Goal: Task Accomplishment & Management: Manage account settings

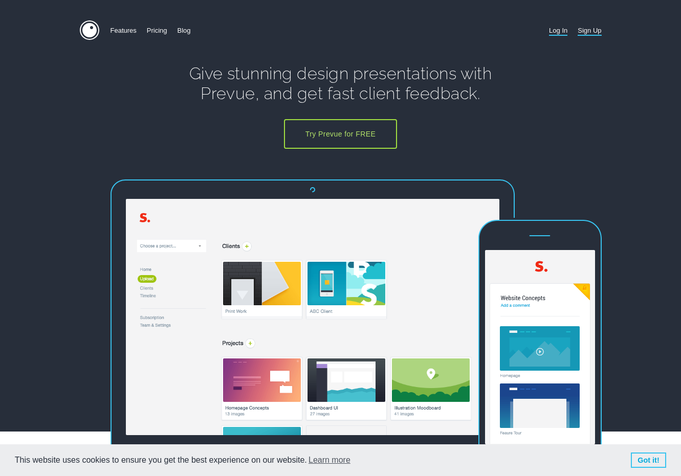
click at [554, 28] on link "Log In" at bounding box center [558, 30] width 18 height 20
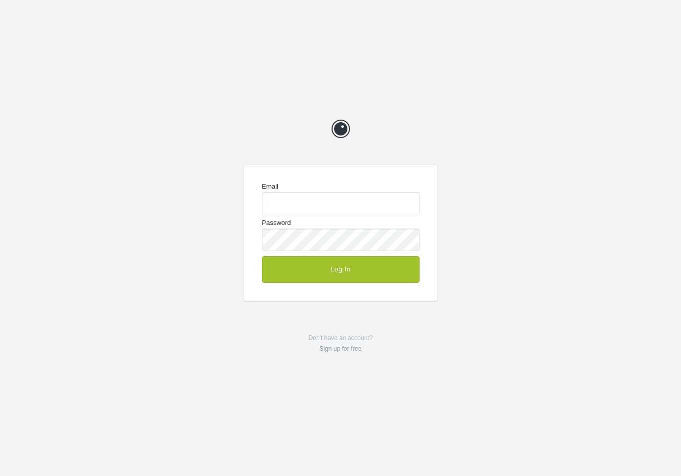
type input "enquiries@jeremyhickman.co.uk"
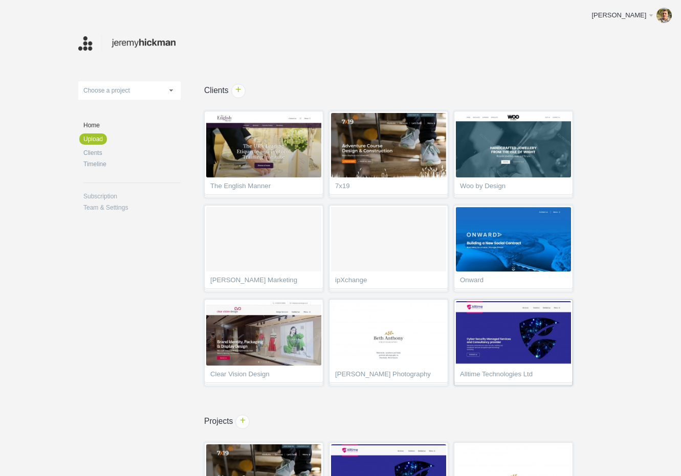
click at [499, 353] on img at bounding box center [513, 333] width 115 height 64
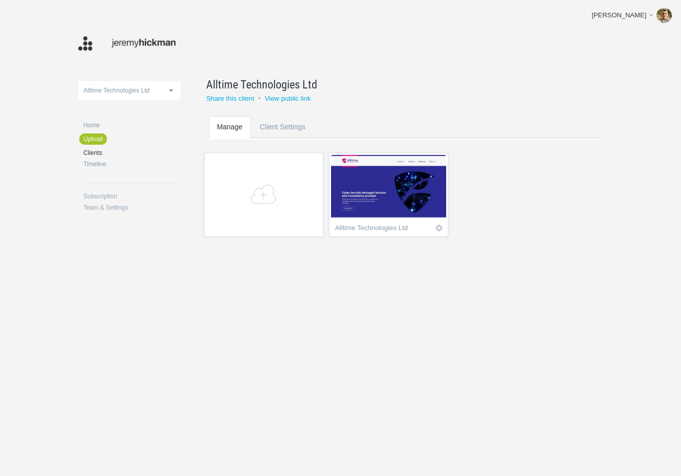
click at [423, 216] on img at bounding box center [388, 187] width 115 height 64
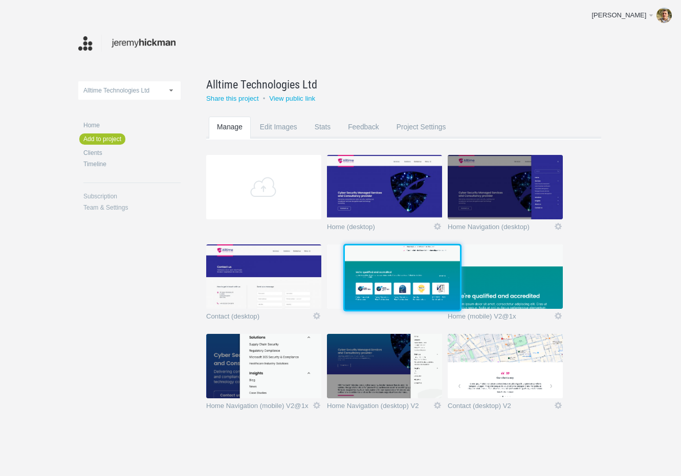
drag, startPoint x: 499, startPoint y: 289, endPoint x: 394, endPoint y: 288, distance: 104.3
click at [394, 288] on img at bounding box center [402, 277] width 115 height 64
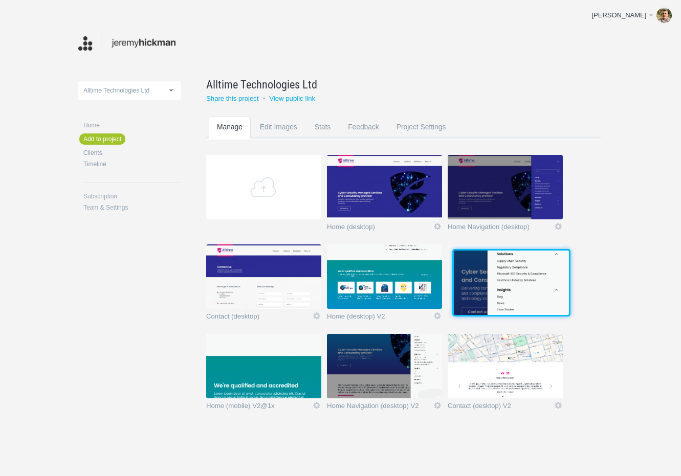
drag, startPoint x: 278, startPoint y: 374, endPoint x: 524, endPoint y: 289, distance: 260.7
click at [524, 289] on img at bounding box center [511, 283] width 115 height 64
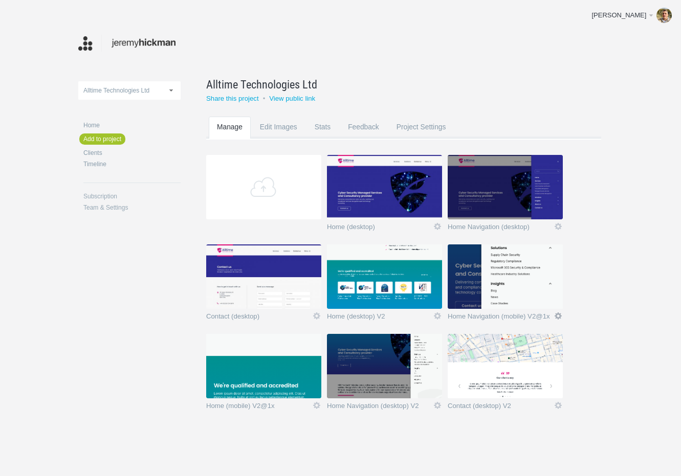
click at [558, 314] on link "Edit" at bounding box center [557, 315] width 9 height 9
click at [537, 273] on link "Edit / Replace" at bounding box center [538, 274] width 62 height 12
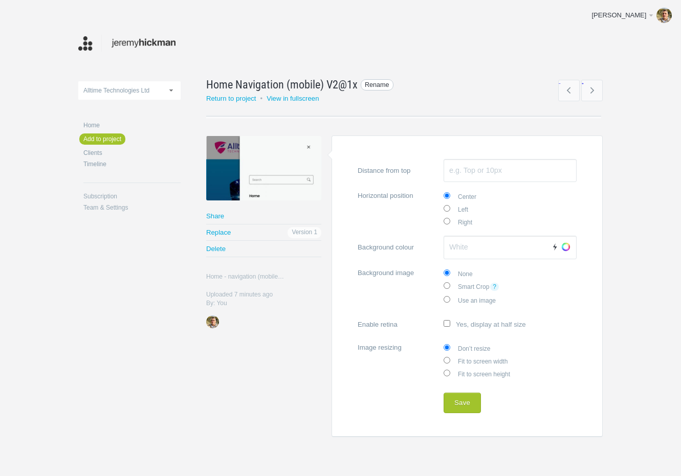
click at [363, 83] on span "Rename" at bounding box center [377, 85] width 33 height 12
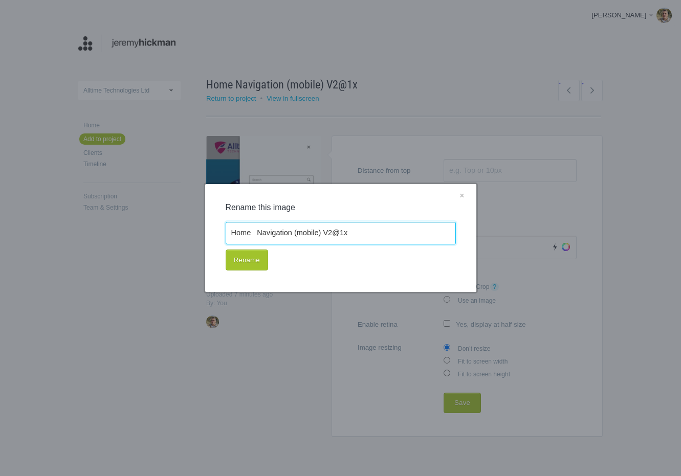
click at [351, 233] on input "Home Navigation (mobile) V2@1x" at bounding box center [341, 233] width 230 height 23
type input "Home Navigation (mobile) V2"
click at [249, 263] on button "Rename" at bounding box center [247, 260] width 42 height 21
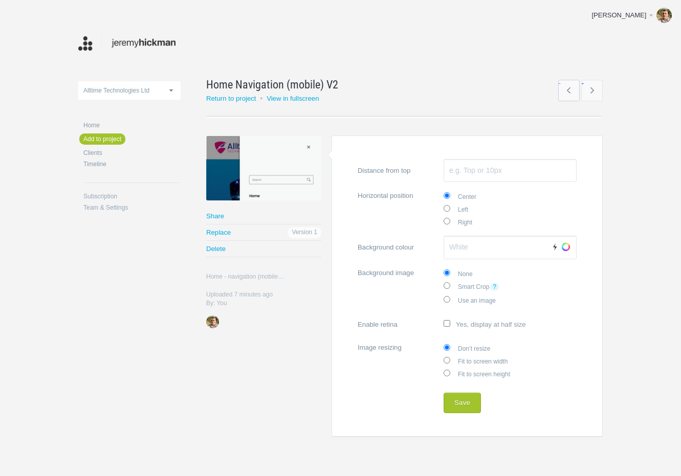
click at [574, 87] on link "←" at bounding box center [568, 90] width 21 height 21
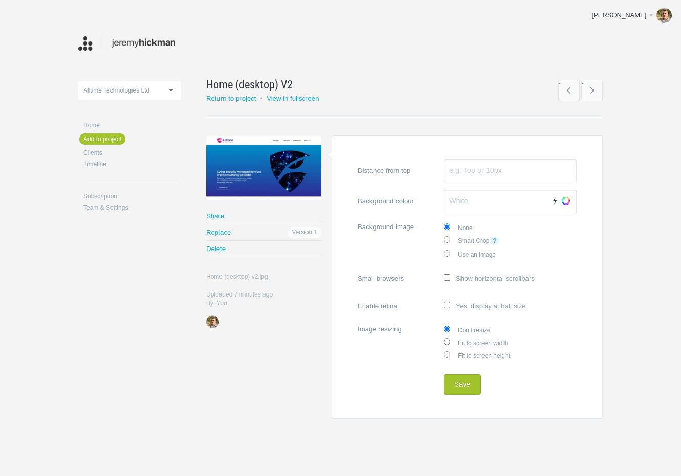
click at [468, 342] on label "Fit to screen width" at bounding box center [509, 342] width 133 height 13
click at [450, 342] on input "Fit to screen width" at bounding box center [446, 342] width 7 height 7
radio input "true"
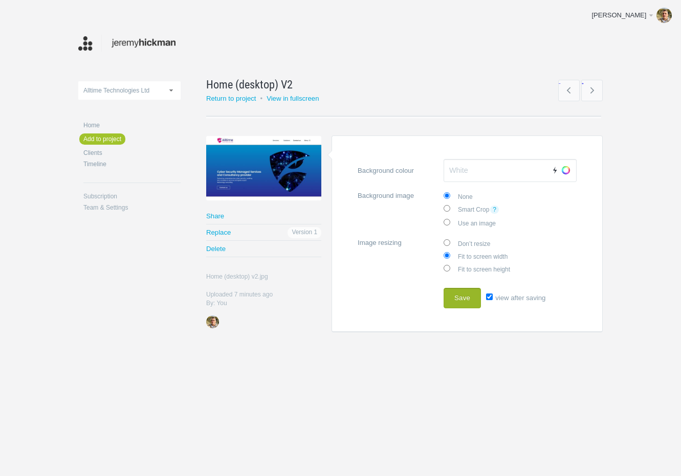
click at [459, 290] on button "Save" at bounding box center [461, 298] width 37 height 20
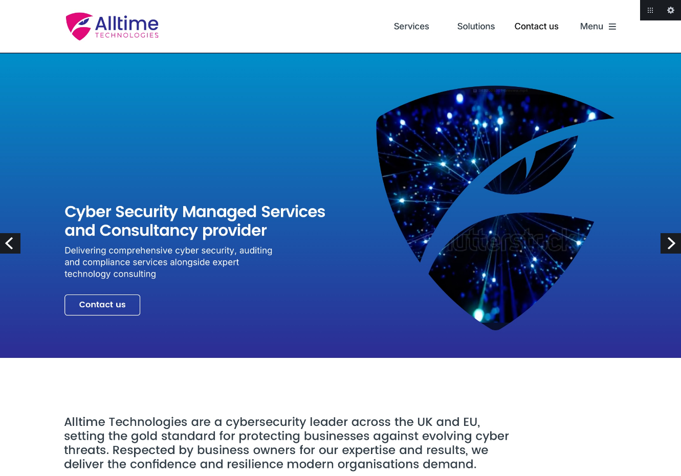
click at [667, 241] on link "Next" at bounding box center [670, 243] width 20 height 20
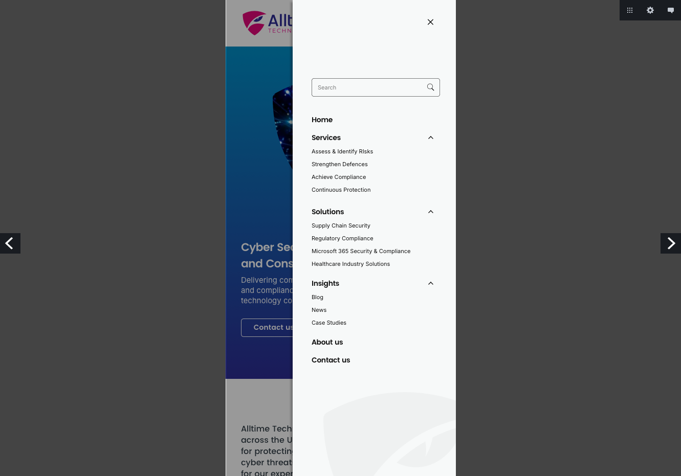
click at [665, 242] on link "Next" at bounding box center [670, 243] width 20 height 20
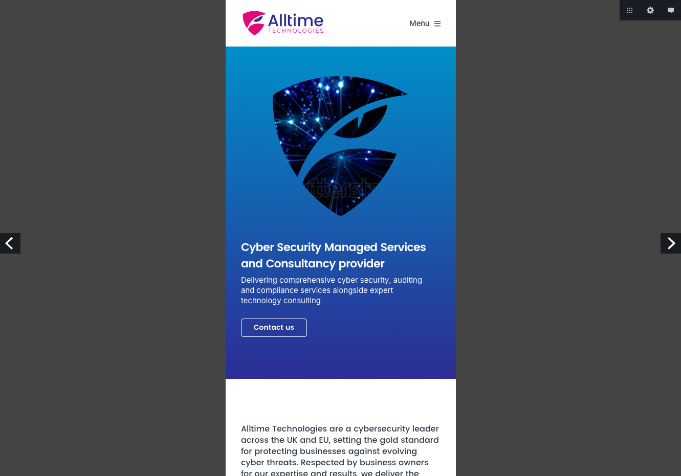
click at [665, 241] on link "Next" at bounding box center [670, 243] width 20 height 20
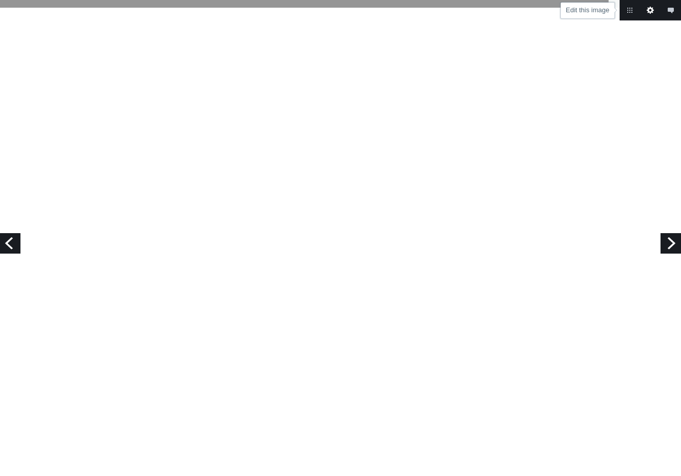
click at [649, 11] on link "Edit this image" at bounding box center [650, 10] width 20 height 20
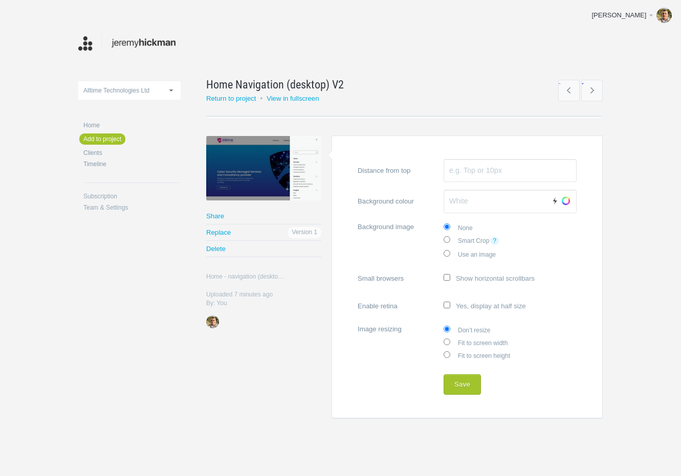
click at [472, 340] on label "Fit to screen width" at bounding box center [509, 342] width 133 height 13
click at [450, 340] on input "Fit to screen width" at bounding box center [446, 342] width 7 height 7
radio input "true"
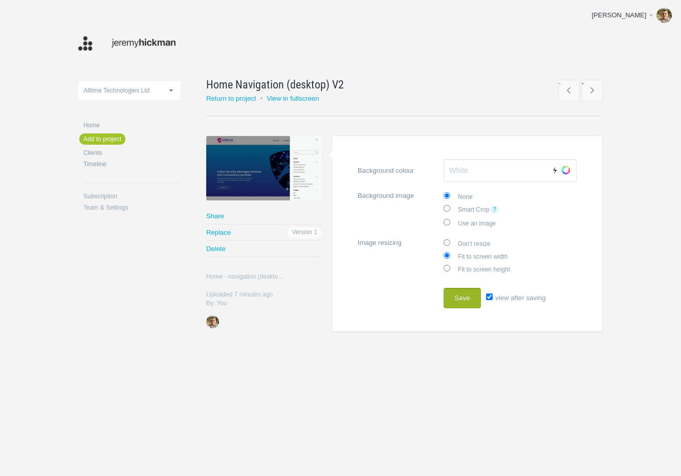
click at [447, 288] on button "Save" at bounding box center [461, 298] width 37 height 20
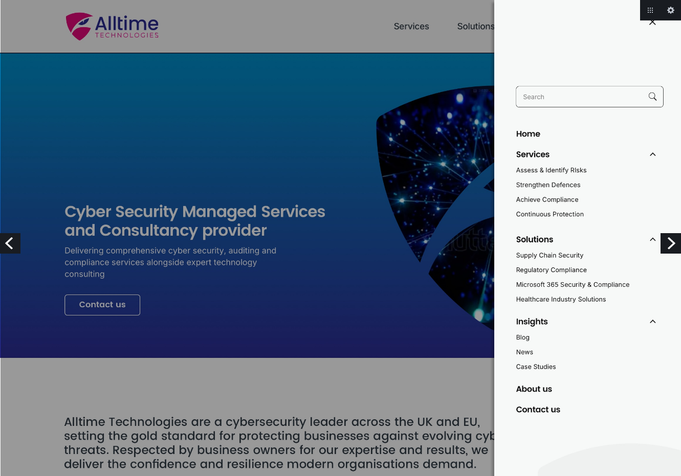
click at [672, 244] on link "Next" at bounding box center [670, 243] width 20 height 20
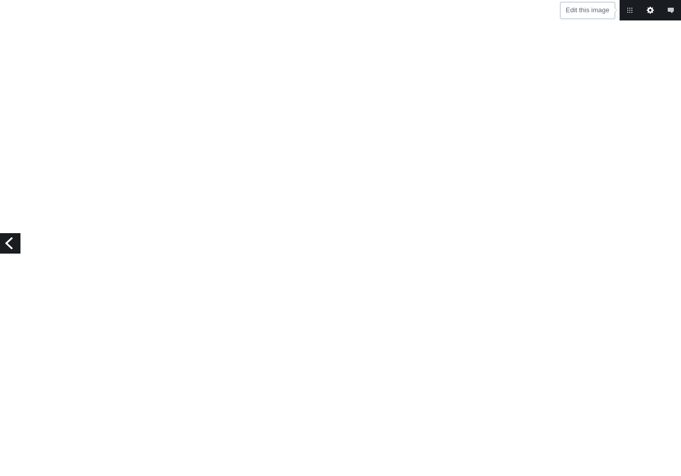
click at [648, 13] on link "Edit this image" at bounding box center [650, 10] width 20 height 20
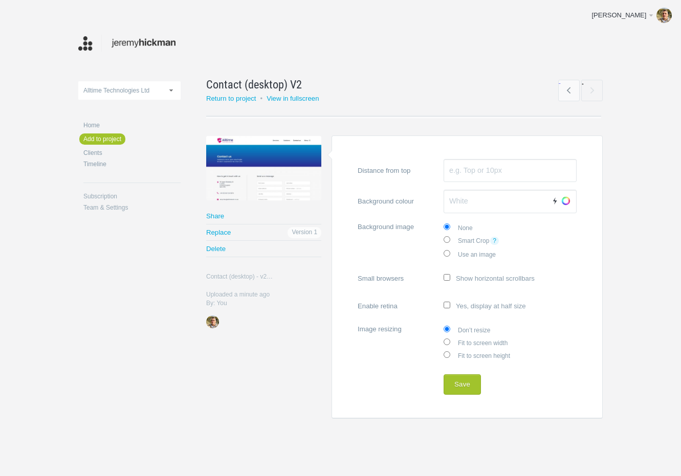
drag, startPoint x: 475, startPoint y: 339, endPoint x: 472, endPoint y: 348, distance: 9.1
click at [475, 340] on label "Fit to screen width" at bounding box center [509, 342] width 133 height 13
click at [450, 340] on input "Fit to screen width" at bounding box center [446, 342] width 7 height 7
radio input "true"
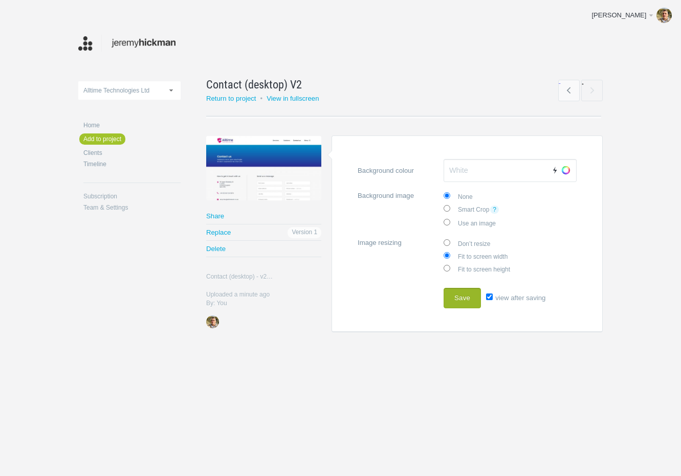
click at [464, 299] on button "Save" at bounding box center [461, 298] width 37 height 20
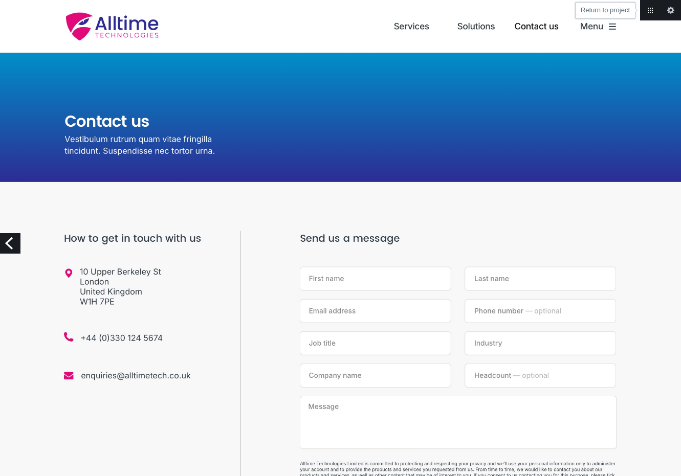
click at [646, 9] on link "Return to project" at bounding box center [650, 10] width 20 height 20
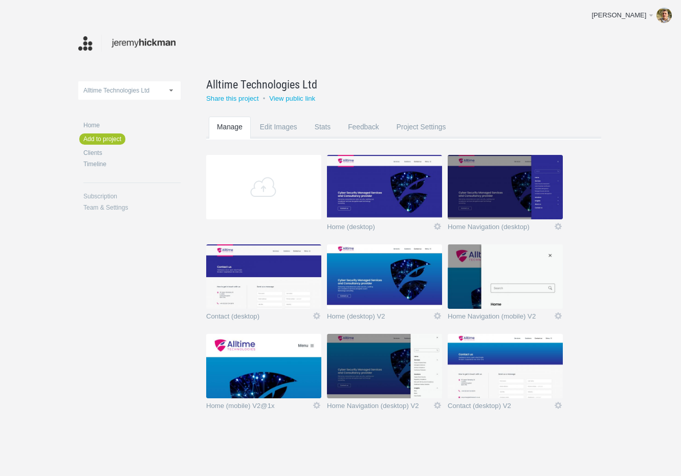
click at [496, 293] on img at bounding box center [504, 276] width 115 height 64
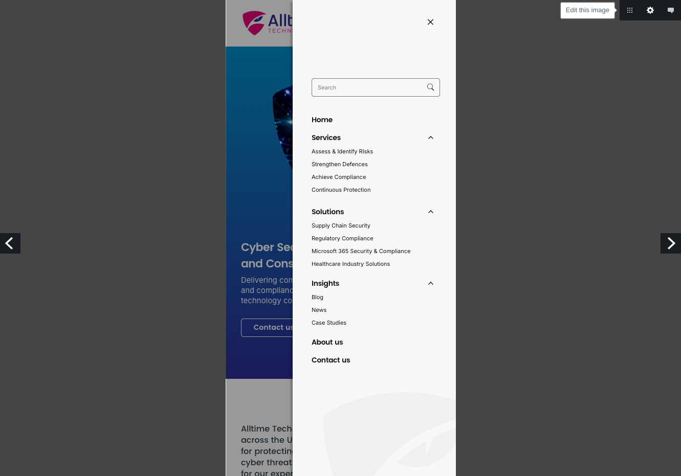
click at [647, 7] on link "Edit this image" at bounding box center [650, 10] width 20 height 20
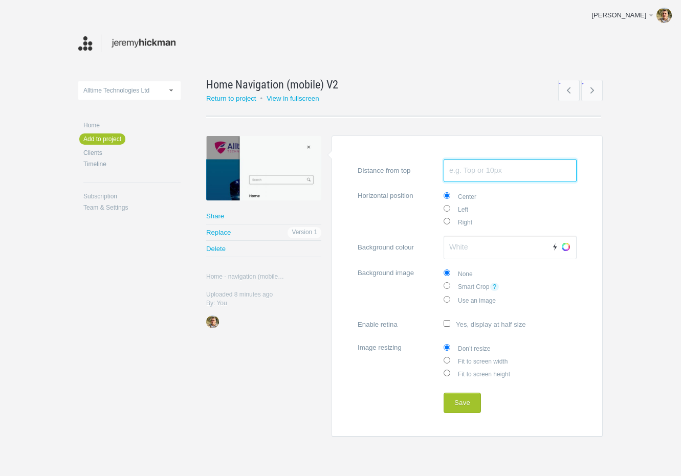
click at [471, 168] on input "Distance from top" at bounding box center [509, 171] width 133 height 24
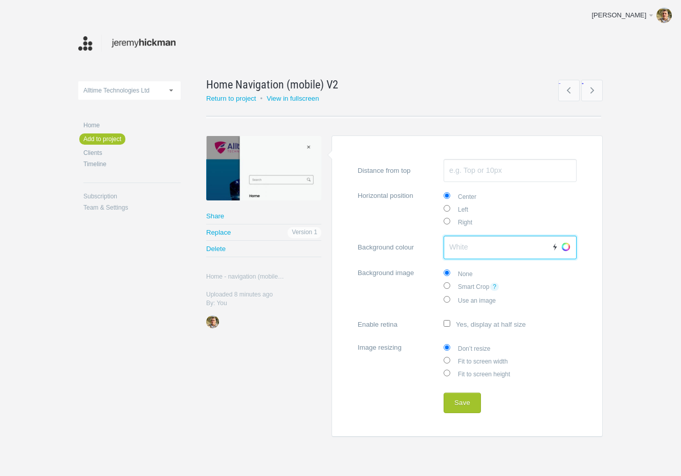
click at [460, 242] on input "Background colour Auto Choose" at bounding box center [509, 248] width 133 height 24
type input "#444444"
click at [467, 398] on button "Save" at bounding box center [461, 403] width 37 height 20
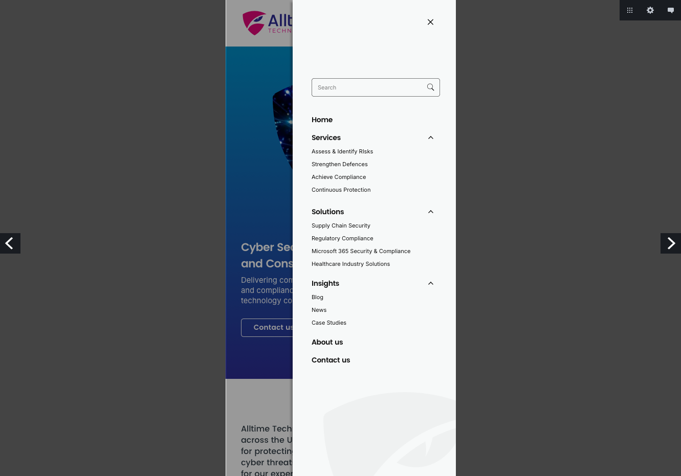
click at [670, 244] on link "Next" at bounding box center [670, 243] width 20 height 20
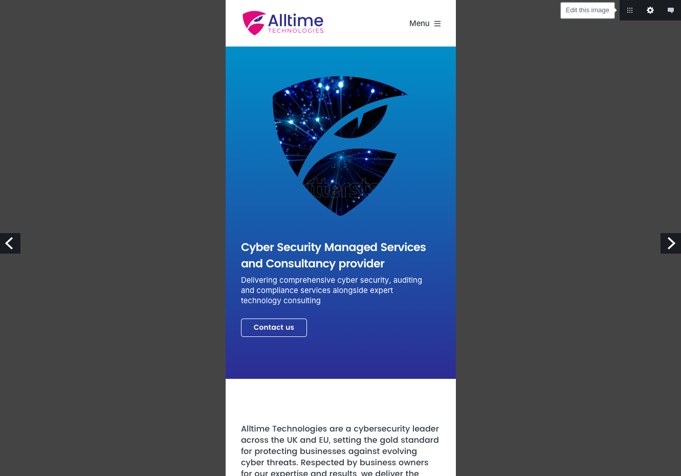
click at [649, 9] on link "Edit this image" at bounding box center [650, 10] width 20 height 20
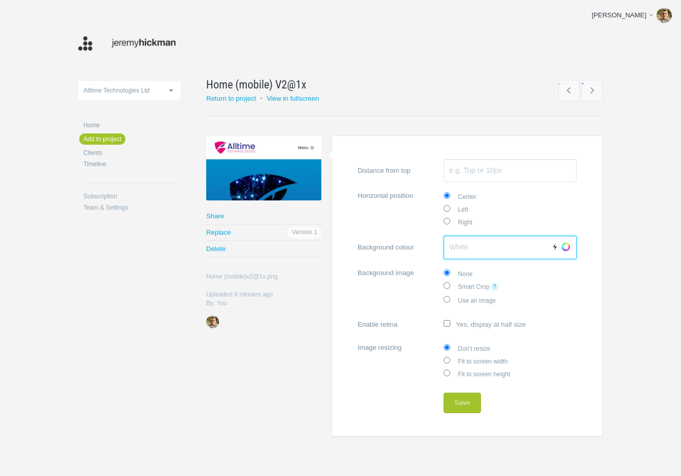
click at [462, 253] on input "Background colour Auto Choose" at bounding box center [509, 248] width 133 height 24
type input "¢"
type input "#444444"
click at [461, 397] on button "Save" at bounding box center [461, 403] width 37 height 20
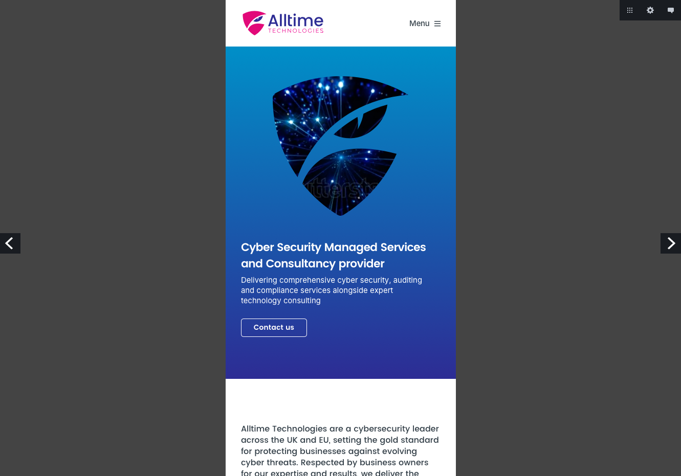
click at [671, 244] on link "Next" at bounding box center [670, 243] width 20 height 20
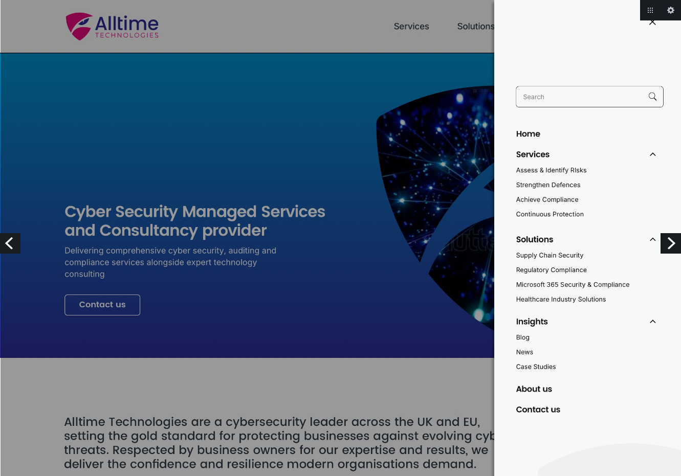
click at [666, 240] on link "Next" at bounding box center [670, 243] width 20 height 20
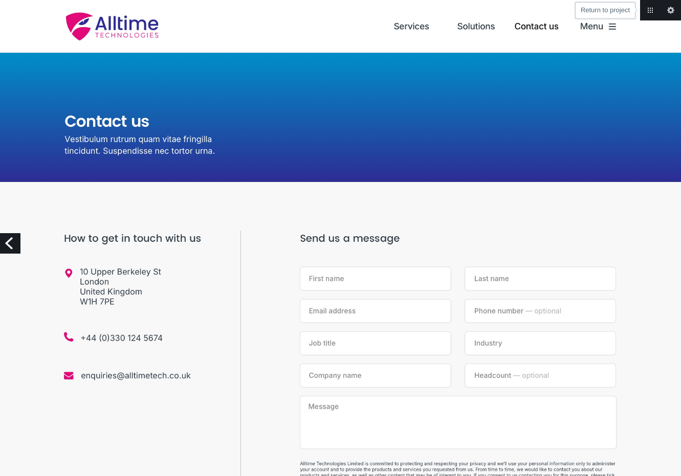
click at [643, 9] on link "Return to project" at bounding box center [650, 10] width 20 height 20
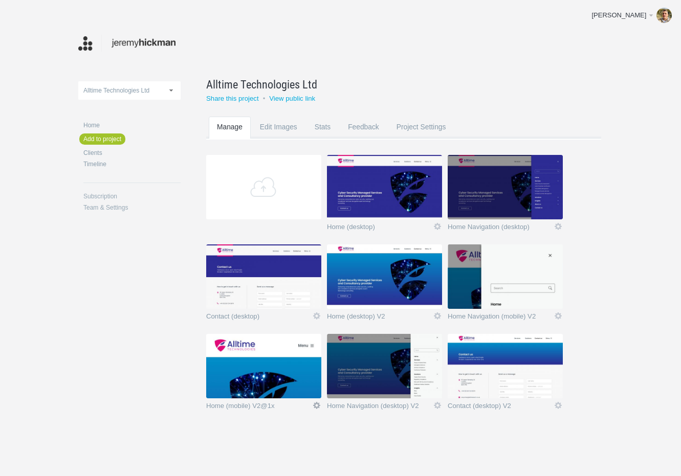
click at [318, 406] on link "Icon" at bounding box center [316, 405] width 9 height 9
click at [279, 359] on link "Edit / Replace" at bounding box center [296, 363] width 62 height 12
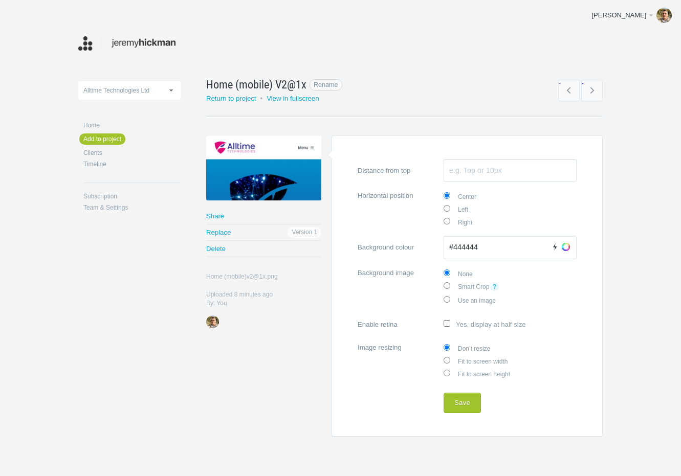
click at [305, 83] on span "Home (mobile) V2@1x" at bounding box center [256, 84] width 100 height 16
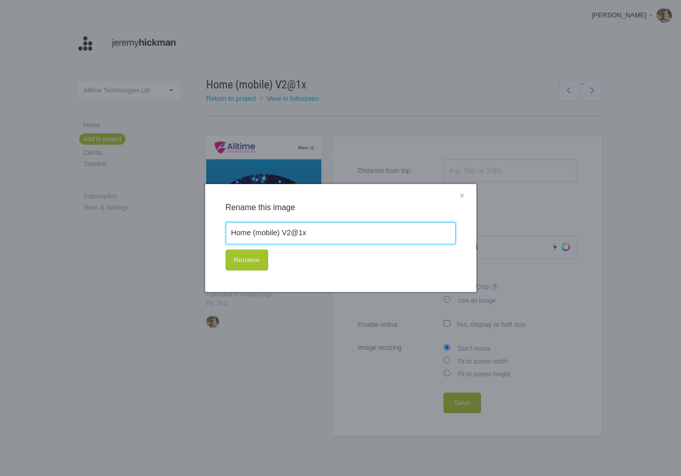
click at [312, 234] on input "Home (mobile) V2@1x" at bounding box center [341, 233] width 230 height 23
type input "Home (mobile) V2"
click at [239, 265] on button "Rename" at bounding box center [247, 260] width 42 height 21
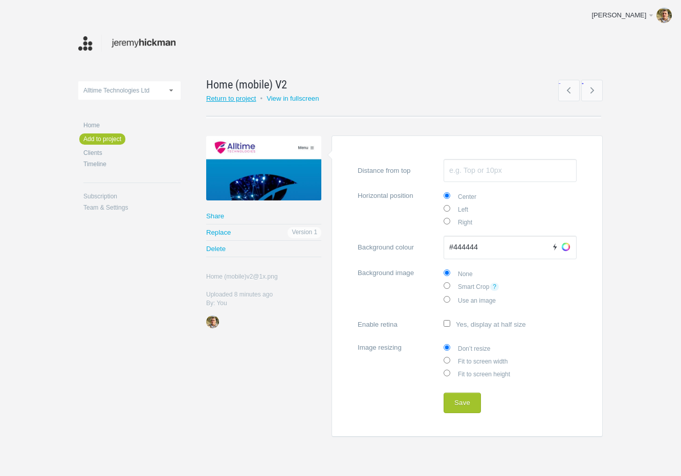
click at [247, 98] on link "Return to project" at bounding box center [231, 99] width 50 height 8
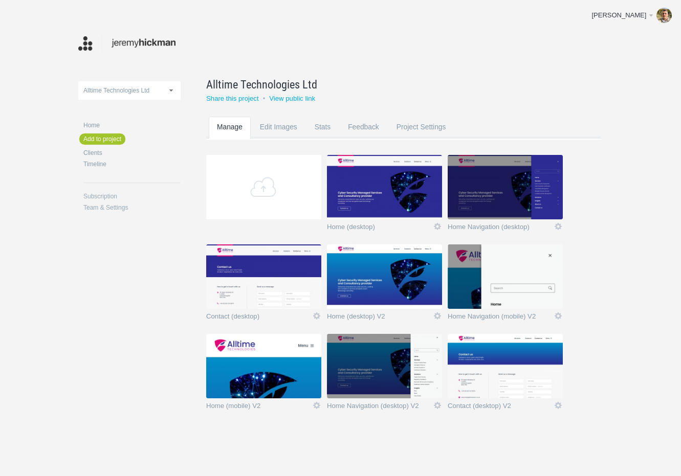
click at [392, 268] on img at bounding box center [384, 276] width 115 height 64
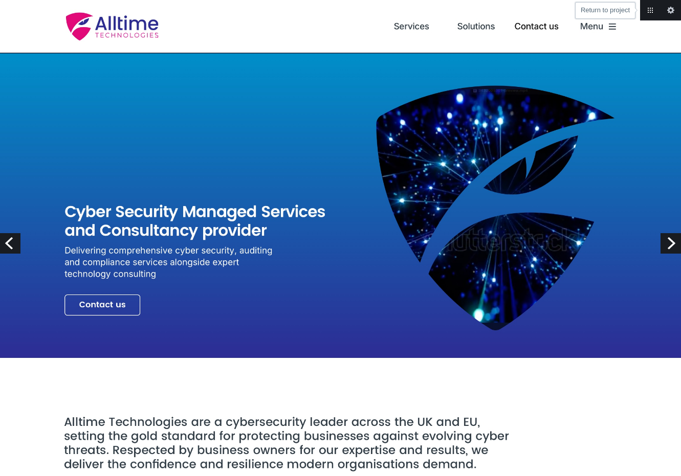
click at [653, 10] on link "Return to project" at bounding box center [650, 10] width 20 height 20
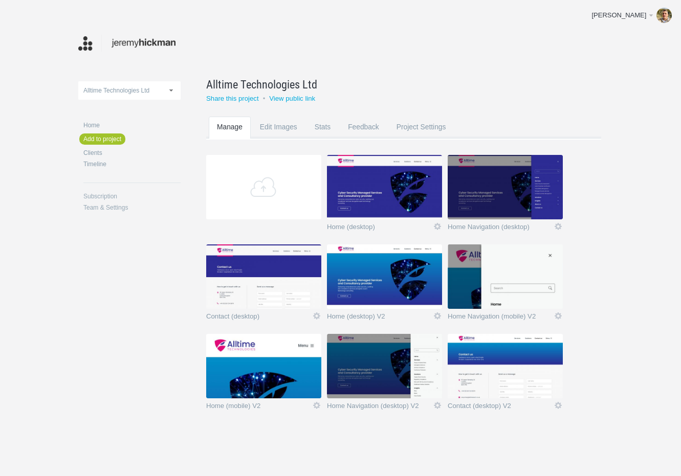
click at [400, 285] on img at bounding box center [384, 276] width 115 height 64
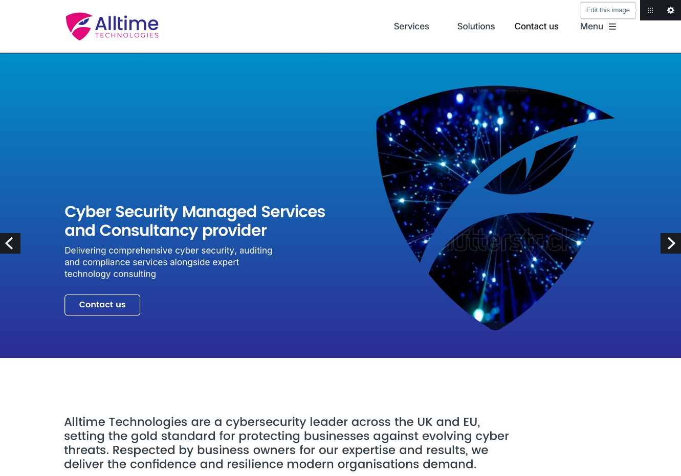
click at [671, 10] on link "Edit this image" at bounding box center [670, 10] width 20 height 20
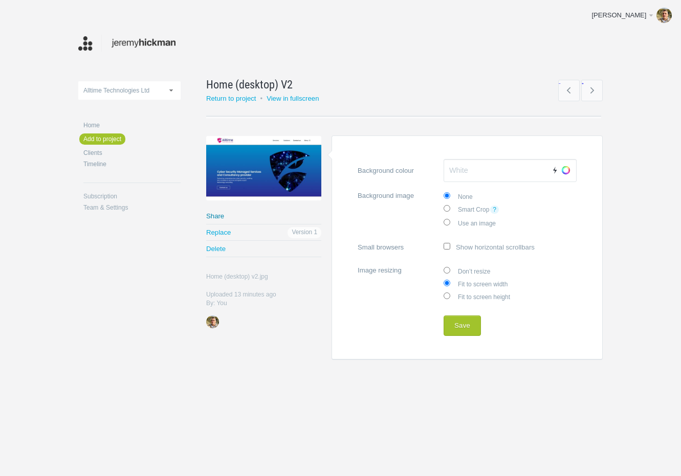
click at [217, 211] on link "Share" at bounding box center [263, 216] width 115 height 16
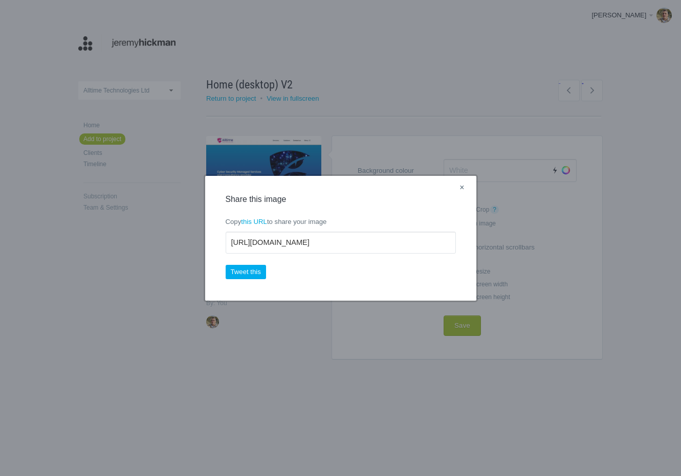
click at [459, 187] on link "×" at bounding box center [461, 188] width 13 height 13
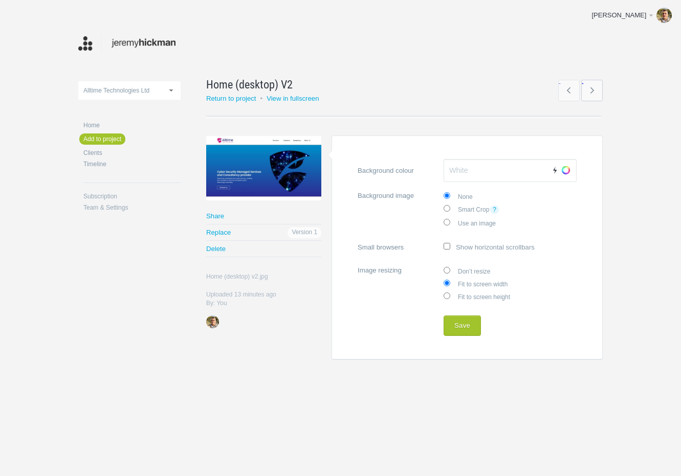
click at [590, 95] on link "→" at bounding box center [591, 90] width 21 height 21
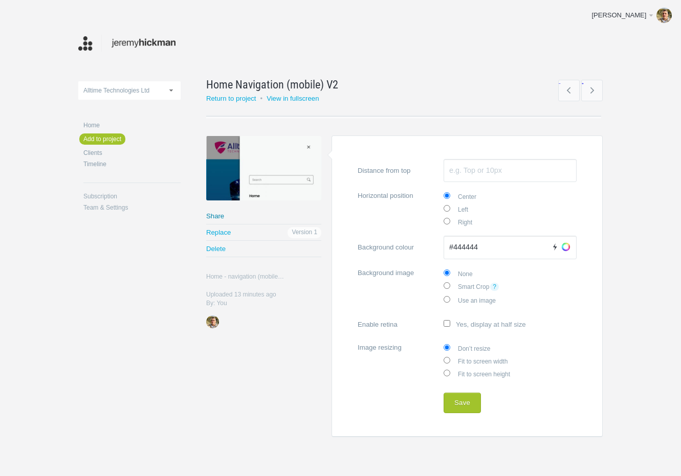
click at [220, 215] on link "Share" at bounding box center [263, 216] width 115 height 16
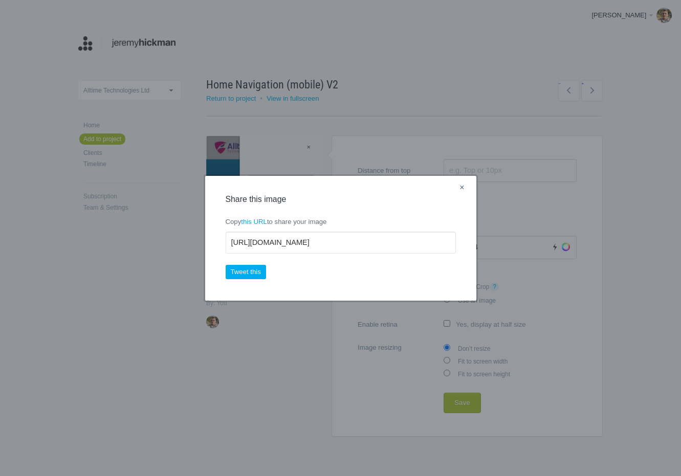
click at [462, 188] on link "×" at bounding box center [461, 188] width 13 height 13
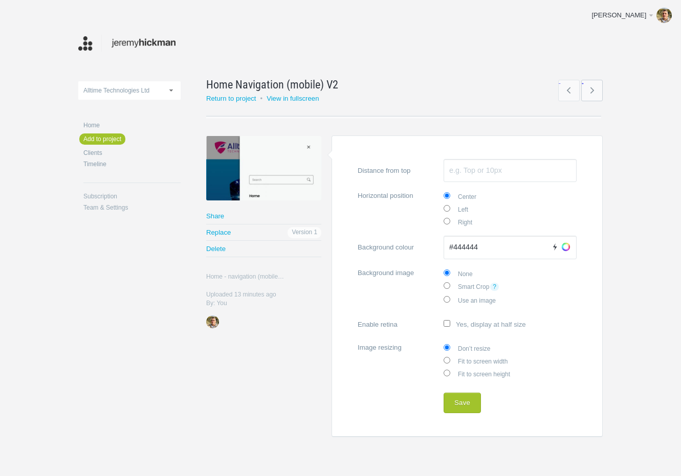
click at [598, 89] on link "→" at bounding box center [591, 90] width 21 height 21
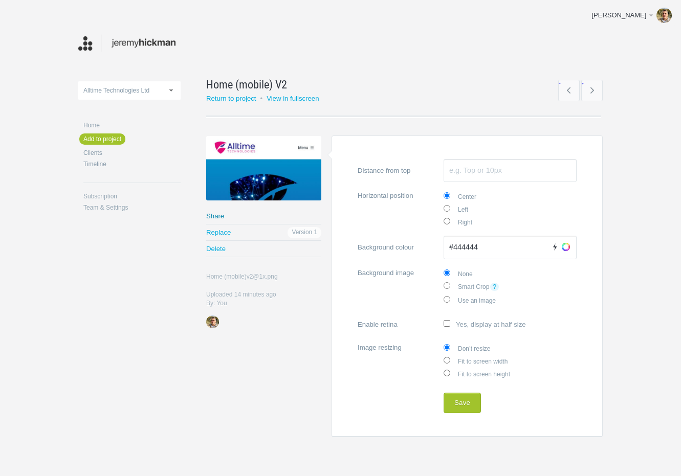
click at [217, 217] on link "Share" at bounding box center [263, 216] width 115 height 16
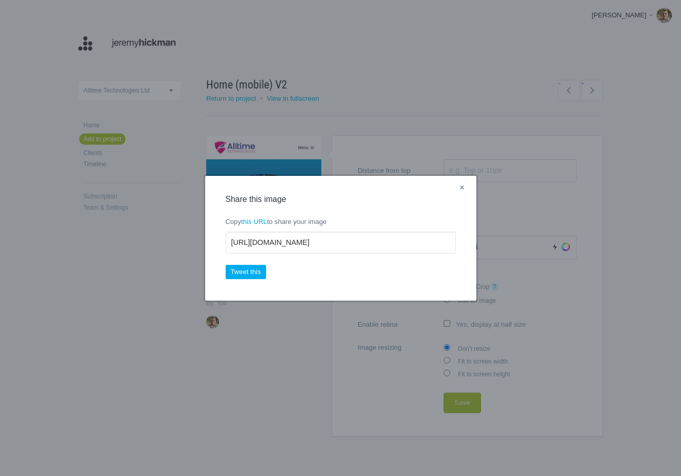
click at [462, 187] on link "×" at bounding box center [461, 188] width 13 height 13
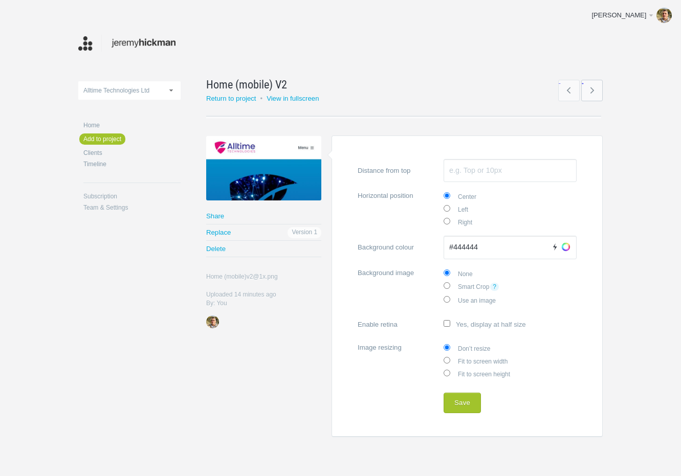
click at [591, 90] on link "→" at bounding box center [591, 90] width 21 height 21
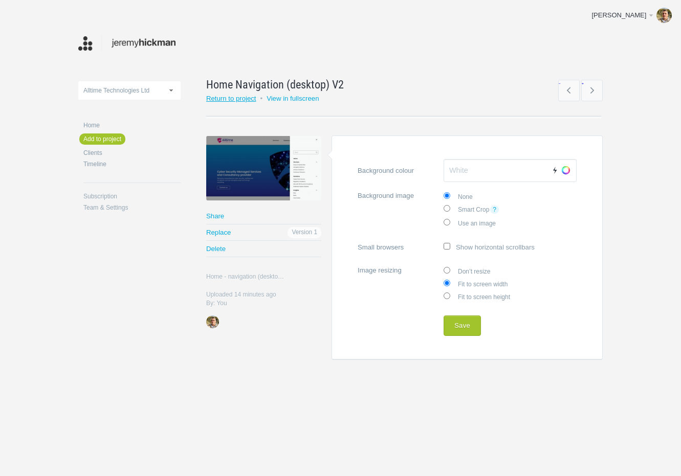
click at [238, 100] on link "Return to project" at bounding box center [231, 99] width 50 height 8
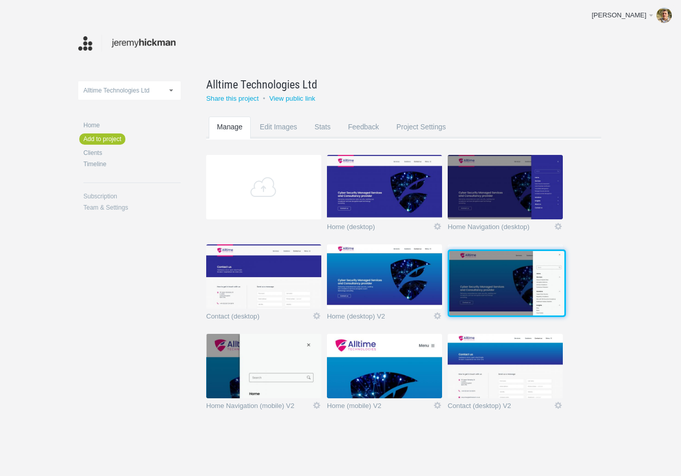
drag, startPoint x: 371, startPoint y: 373, endPoint x: 491, endPoint y: 289, distance: 147.3
click at [491, 289] on img at bounding box center [506, 283] width 115 height 64
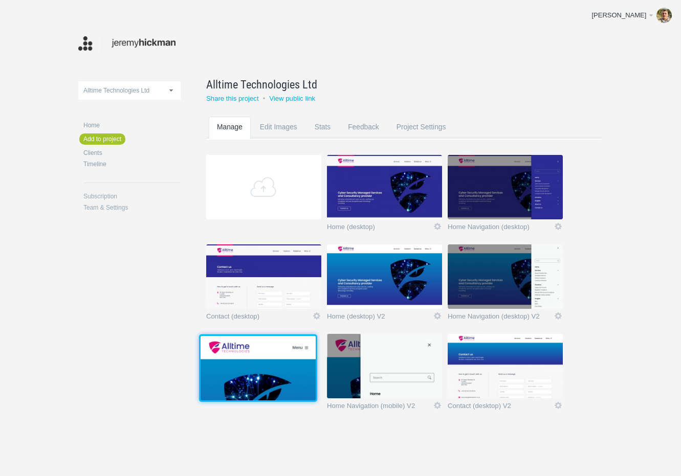
drag, startPoint x: 403, startPoint y: 372, endPoint x: 275, endPoint y: 373, distance: 127.9
click at [275, 373] on img at bounding box center [257, 368] width 115 height 64
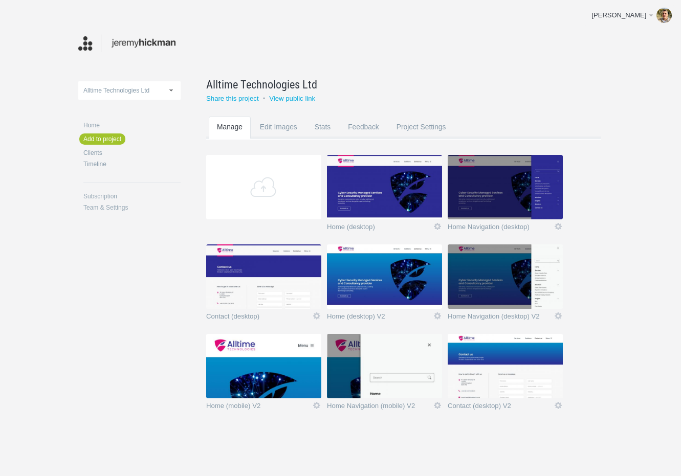
click at [520, 283] on img at bounding box center [504, 276] width 115 height 64
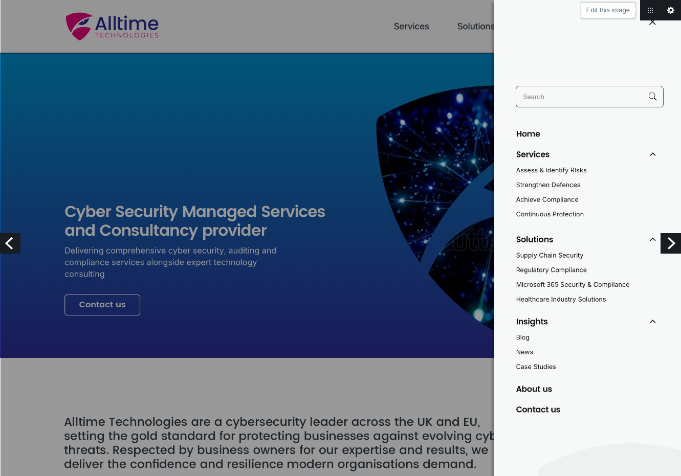
click at [671, 6] on link "Edit this image" at bounding box center [670, 10] width 20 height 20
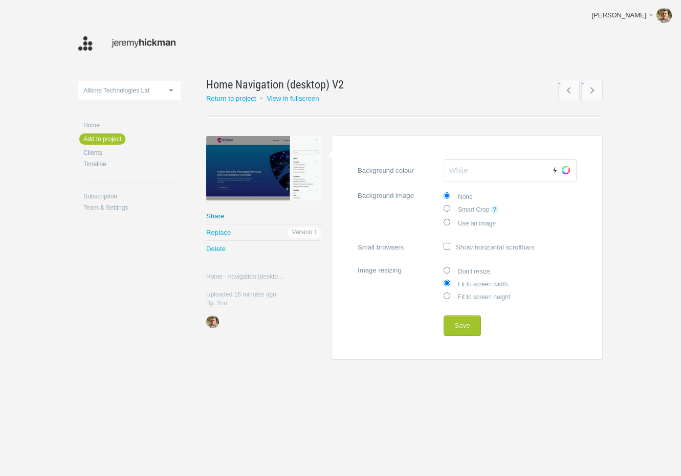
click at [223, 217] on link "Share" at bounding box center [263, 216] width 115 height 16
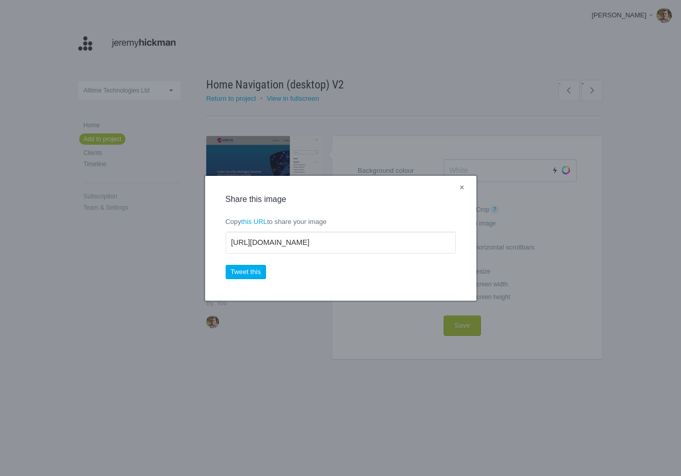
click at [465, 188] on link "×" at bounding box center [461, 188] width 13 height 13
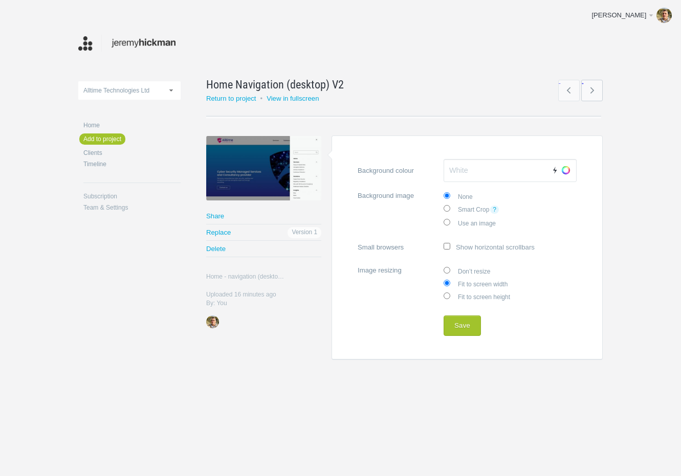
click at [596, 91] on link "→" at bounding box center [591, 90] width 21 height 21
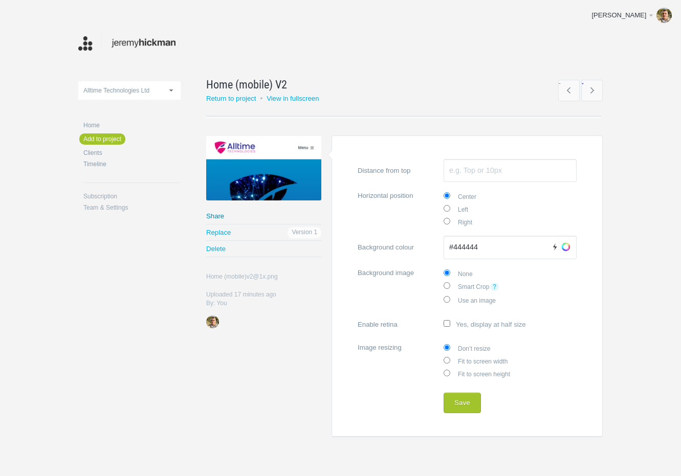
click at [219, 213] on link "Share" at bounding box center [263, 216] width 115 height 16
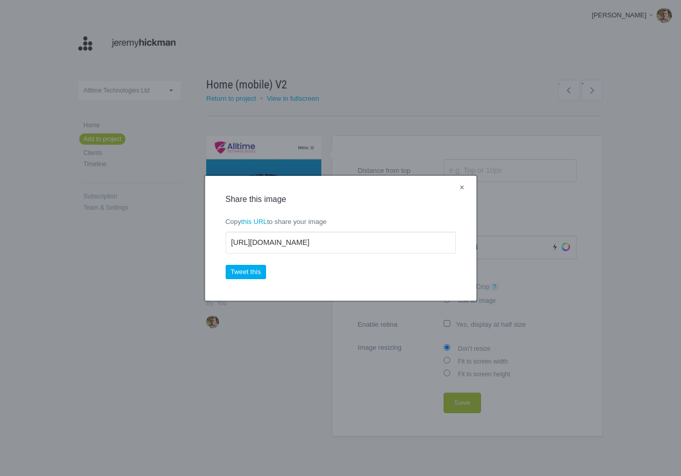
click at [463, 186] on link "×" at bounding box center [461, 188] width 13 height 13
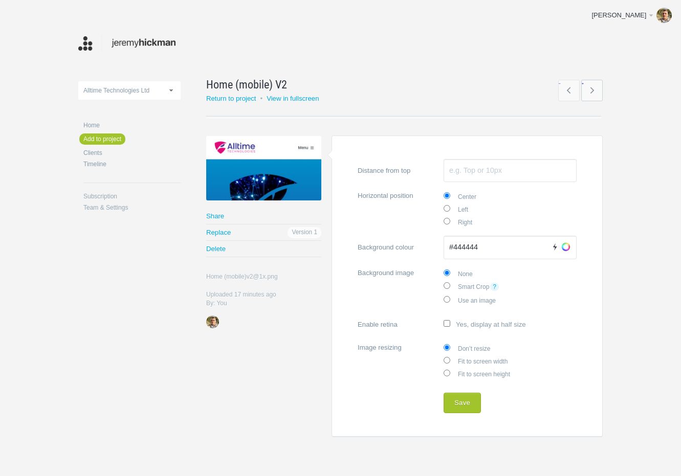
click at [594, 89] on link "→" at bounding box center [591, 90] width 21 height 21
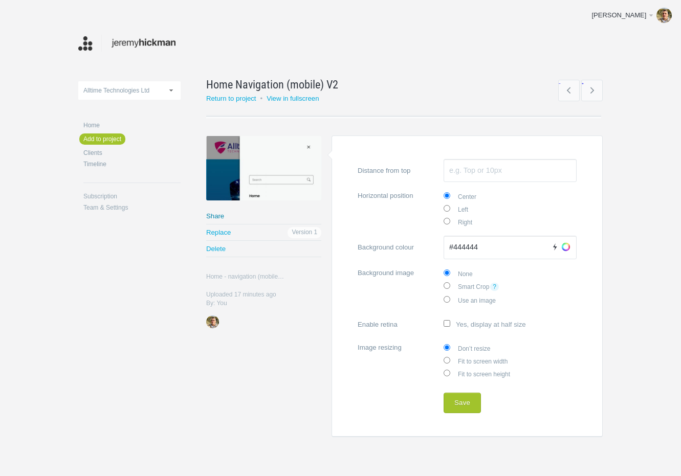
click at [217, 215] on link "Share" at bounding box center [263, 216] width 115 height 16
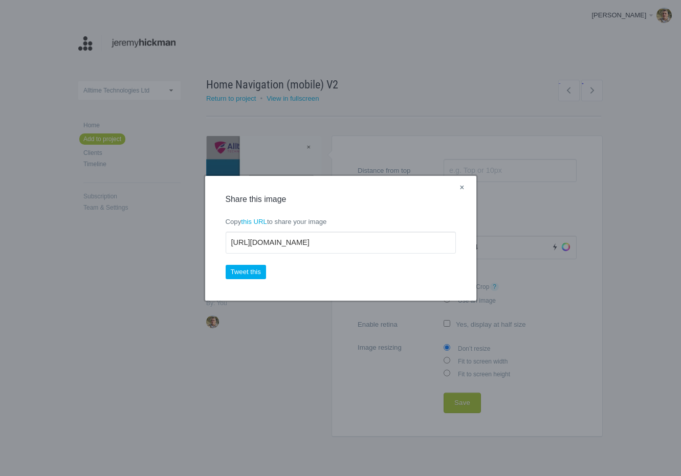
click at [460, 186] on link "×" at bounding box center [461, 188] width 13 height 13
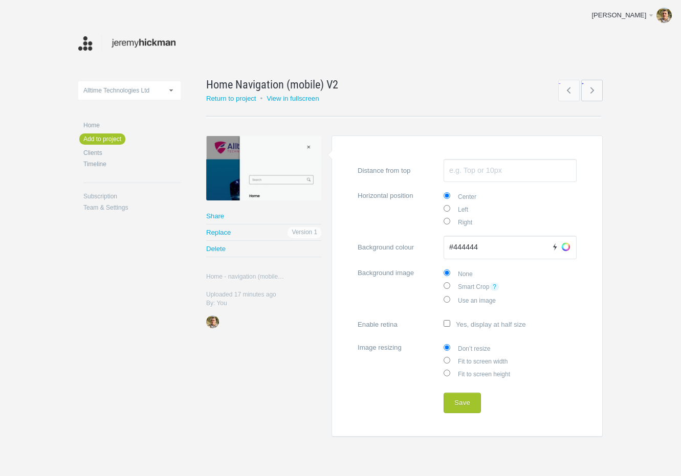
click at [596, 93] on link "→" at bounding box center [591, 90] width 21 height 21
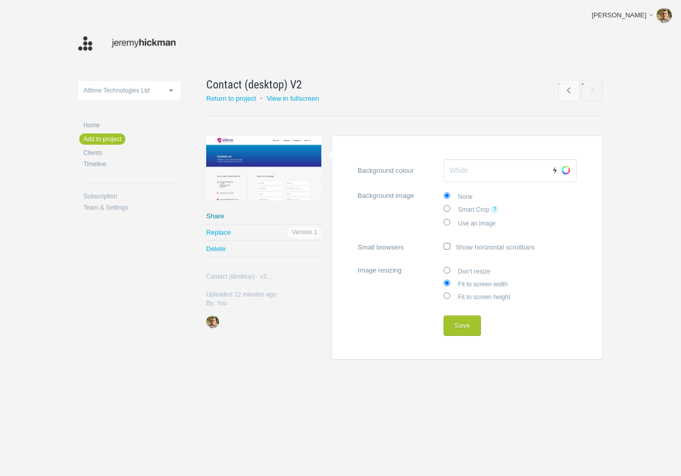
click at [218, 216] on link "Share" at bounding box center [263, 216] width 115 height 16
click at [218, 98] on link "Return to project" at bounding box center [231, 99] width 50 height 8
